Goal: Transaction & Acquisition: Purchase product/service

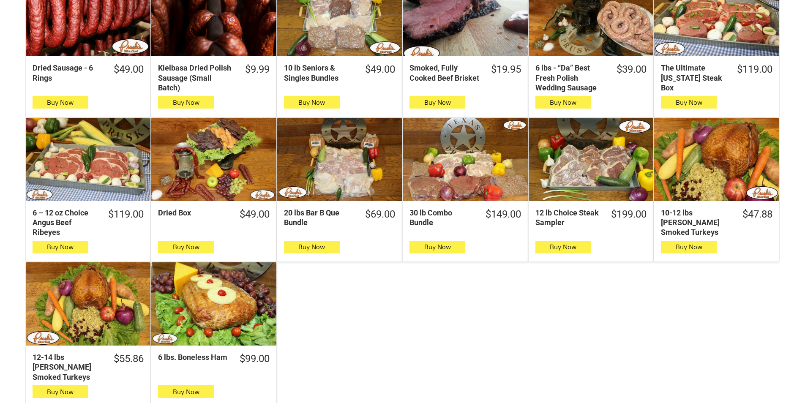
scroll to position [381, 0]
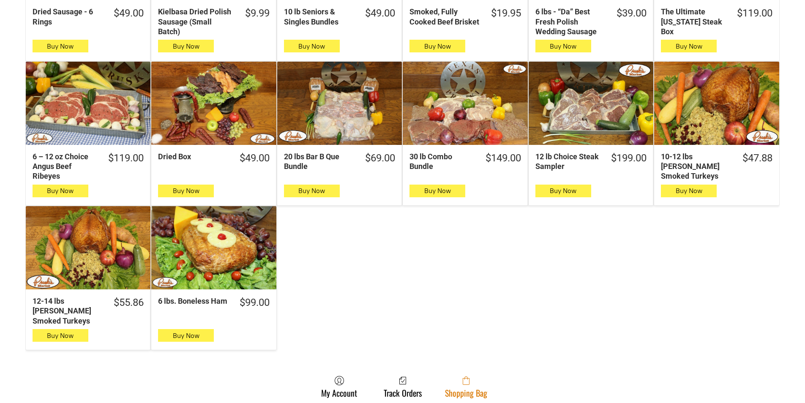
click at [451, 380] on link "Shopping Bag" at bounding box center [466, 387] width 51 height 22
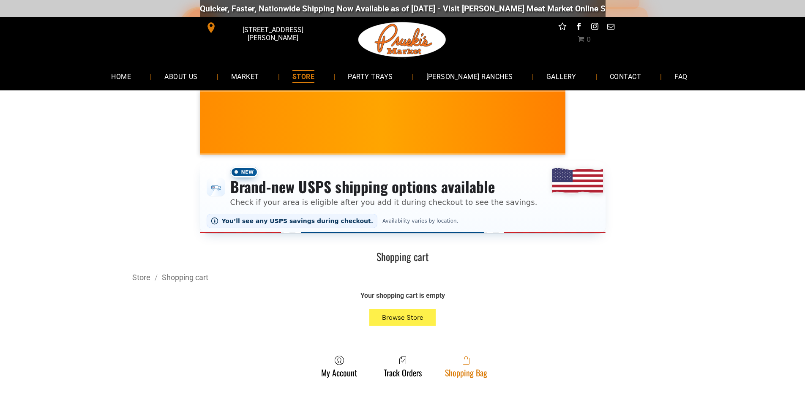
click at [446, 370] on link "Shopping Bag" at bounding box center [466, 367] width 51 height 22
click at [474, 360] on span at bounding box center [466, 361] width 42 height 10
click at [466, 368] on link "Shopping Bag" at bounding box center [466, 367] width 51 height 22
